Goal: Information Seeking & Learning: Learn about a topic

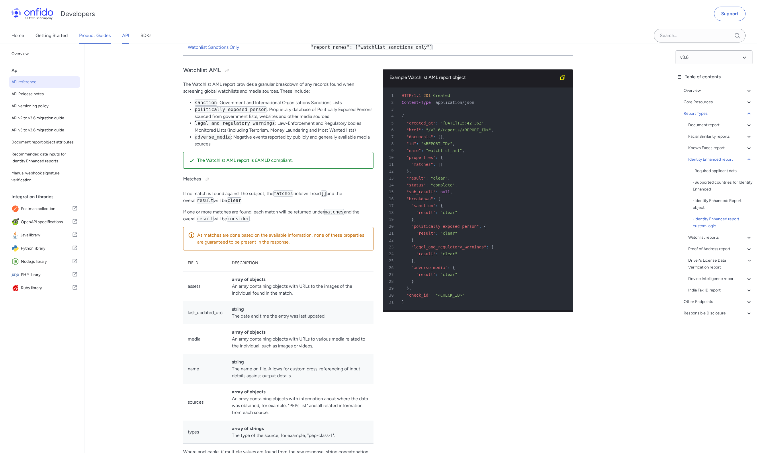
scroll to position [32934, 0]
click at [95, 34] on link "Product Guides" at bounding box center [95, 36] width 32 height 16
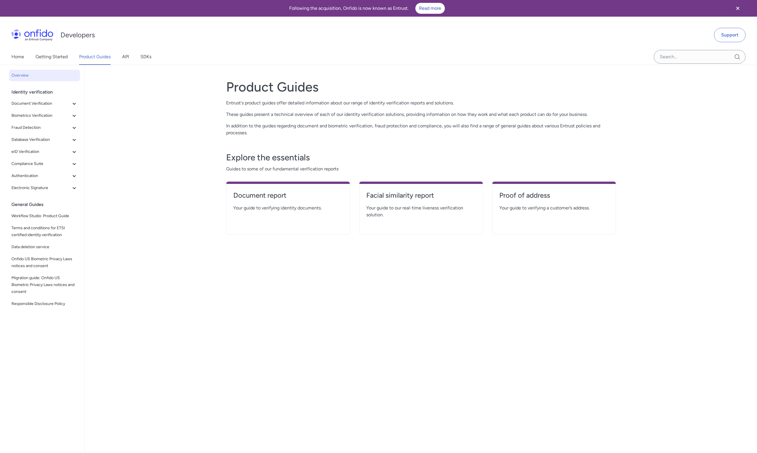
scroll to position [32934, 0]
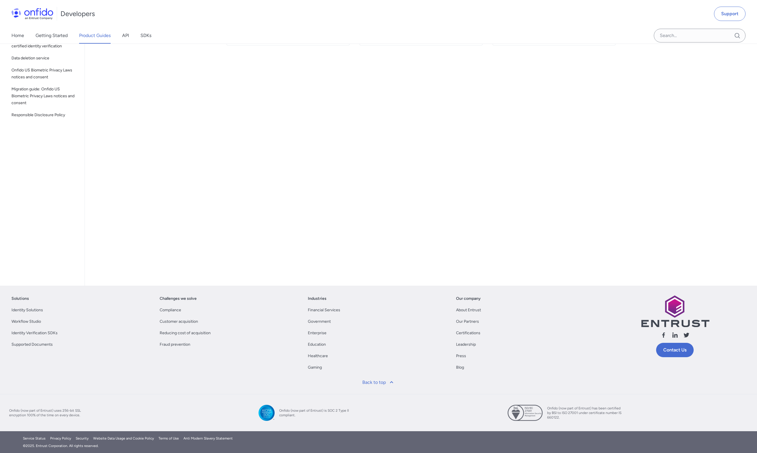
select select "http"
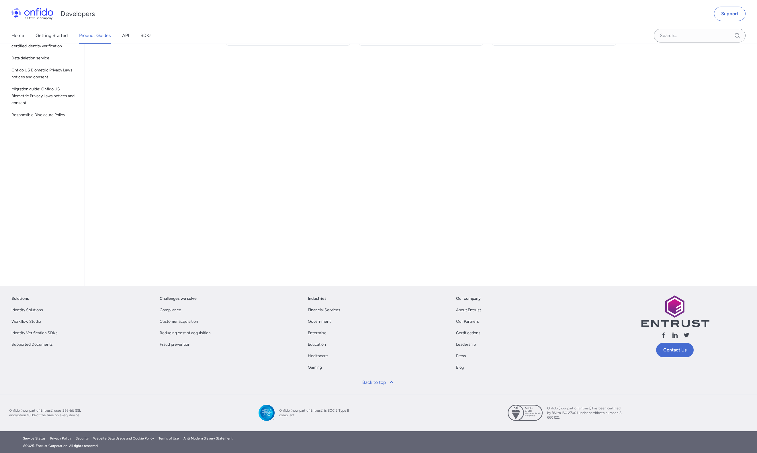
select select "http"
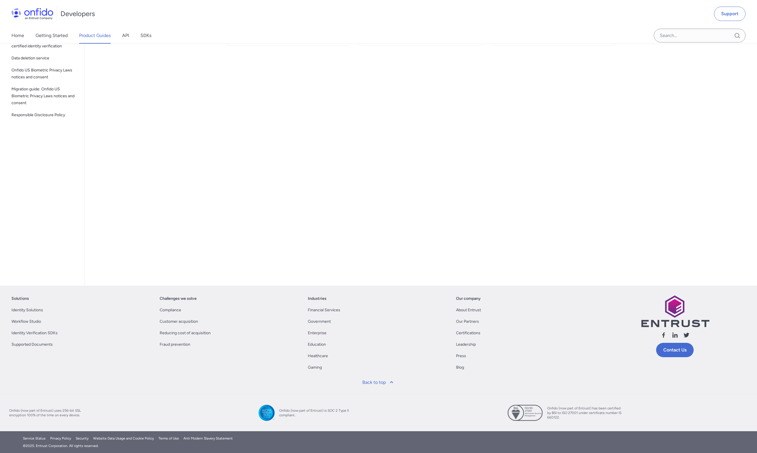
select select "http"
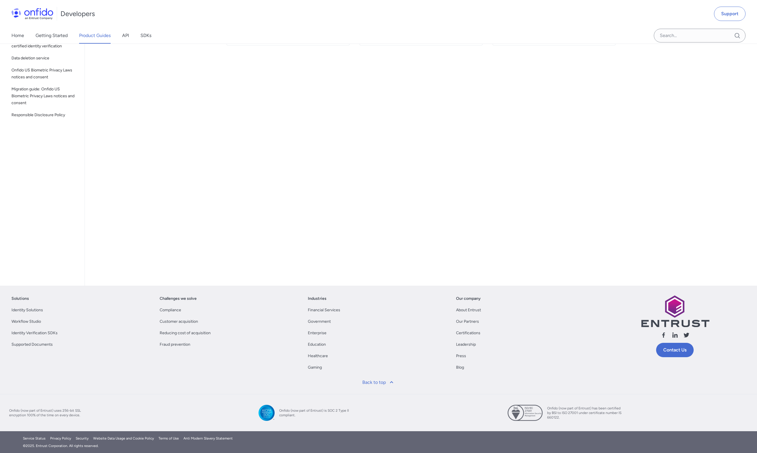
select select "http"
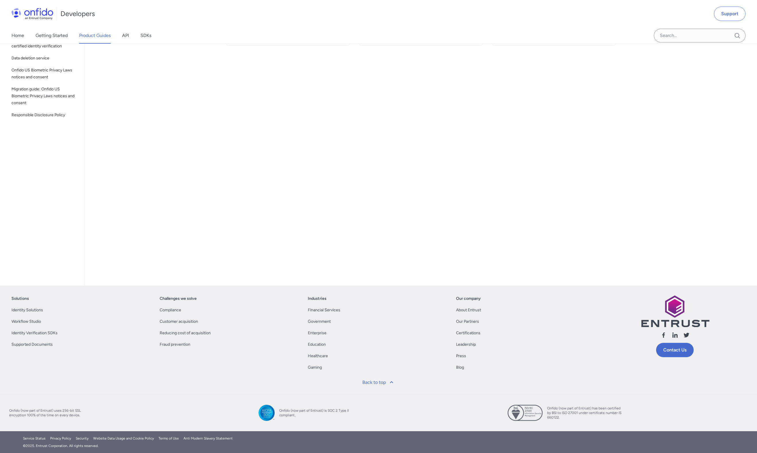
select select "http"
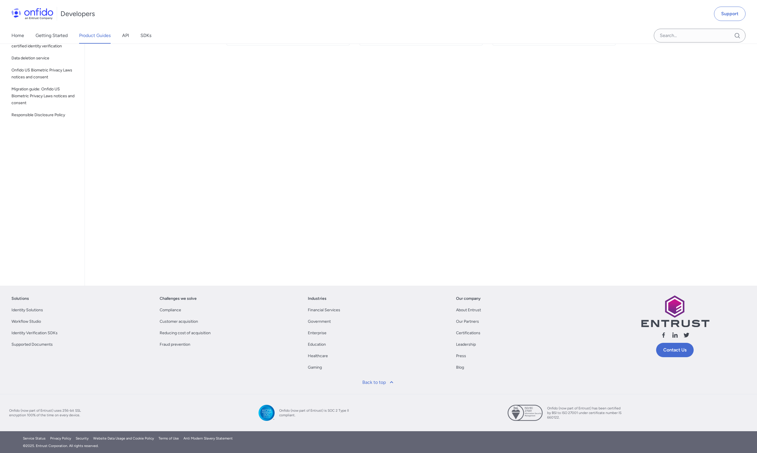
select select "http"
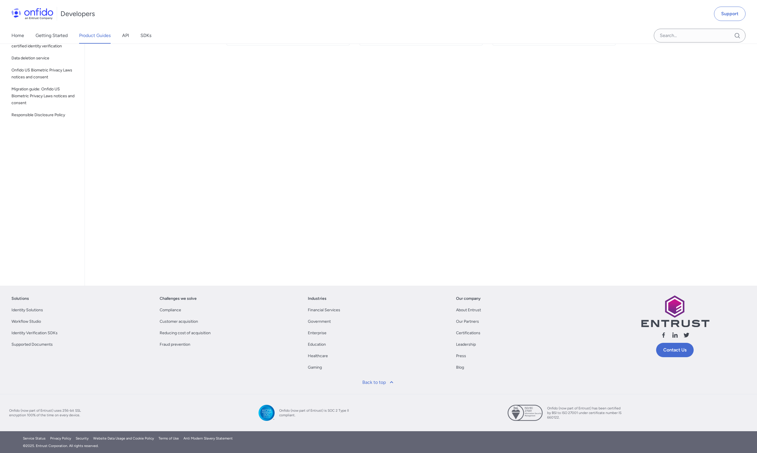
select select "http"
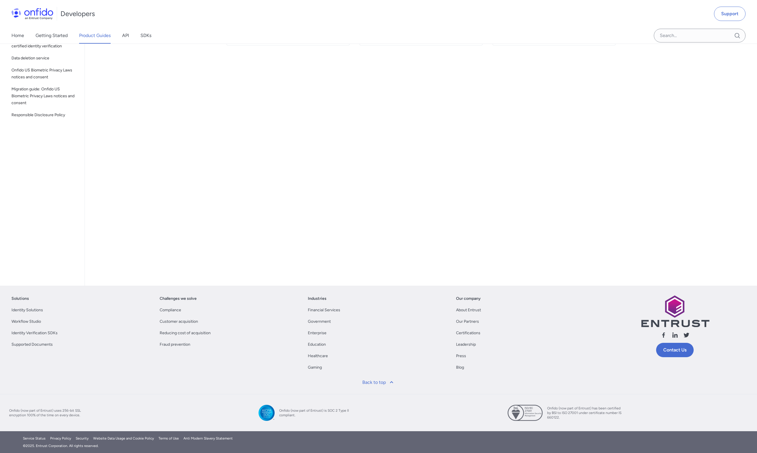
select select "http"
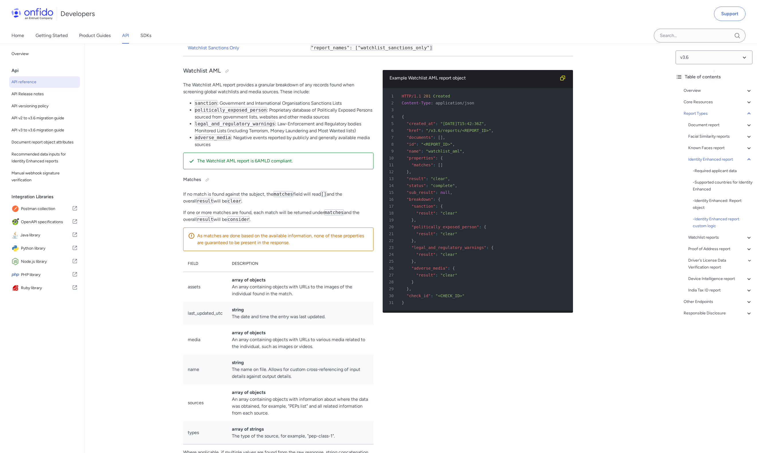
scroll to position [32932, 0]
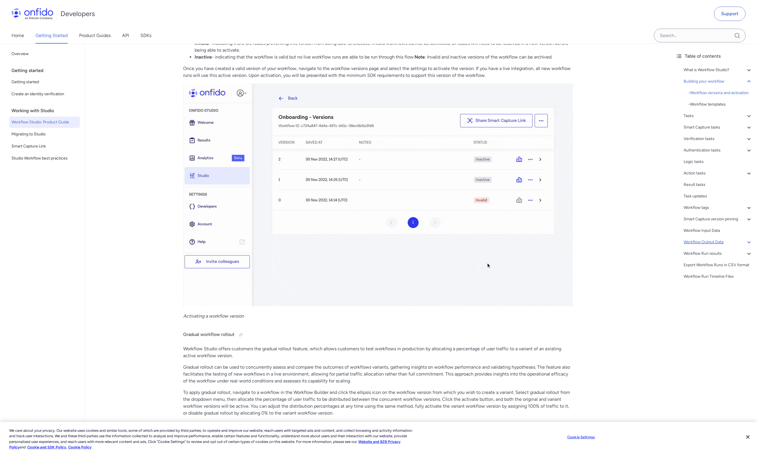
scroll to position [659, 0]
